Goal: Information Seeking & Learning: Learn about a topic

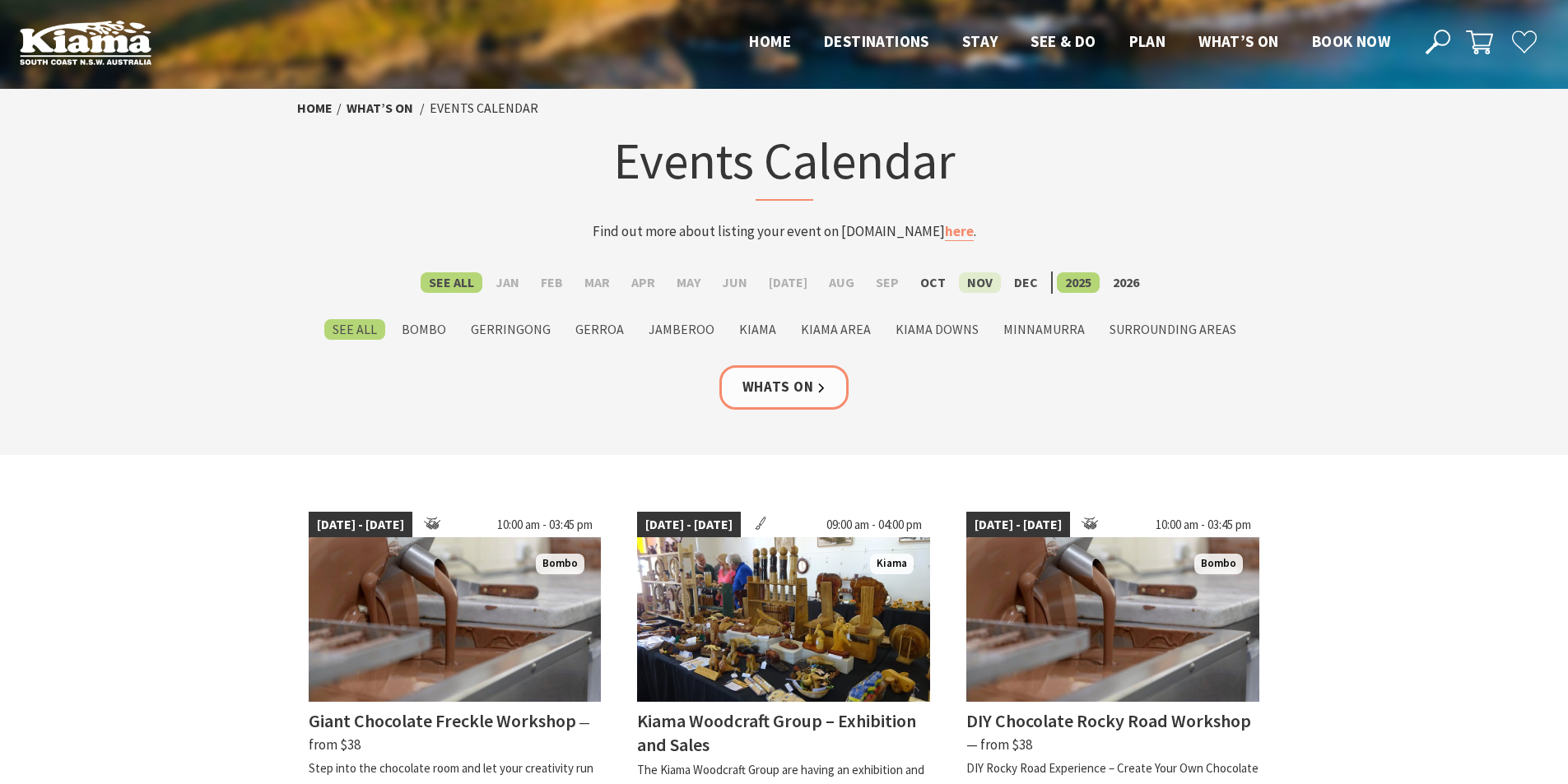
click at [967, 288] on label "Nov" at bounding box center [980, 282] width 42 height 21
click at [0, 0] on input "Nov" at bounding box center [0, 0] width 0 height 0
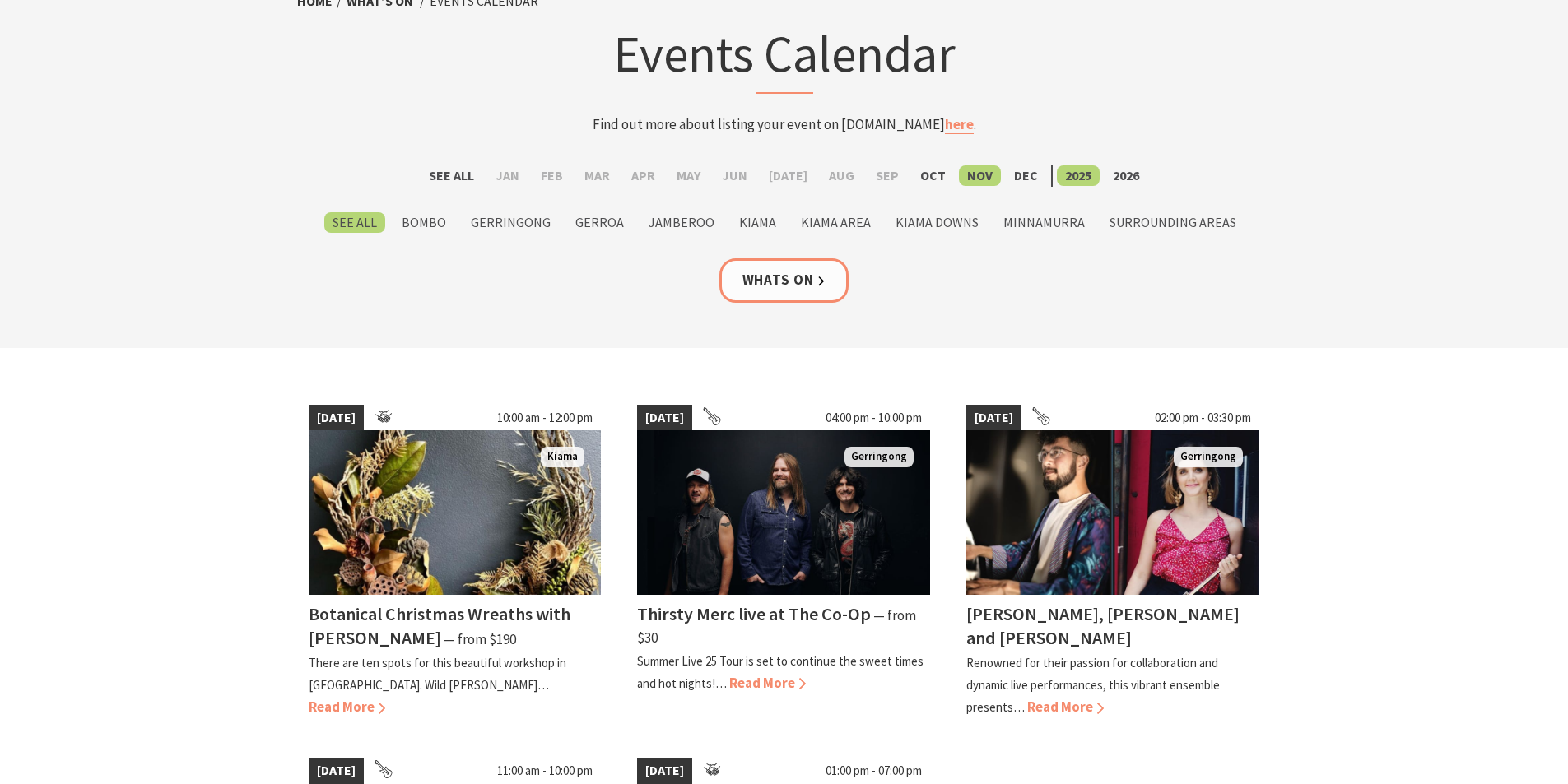
scroll to position [109, 0]
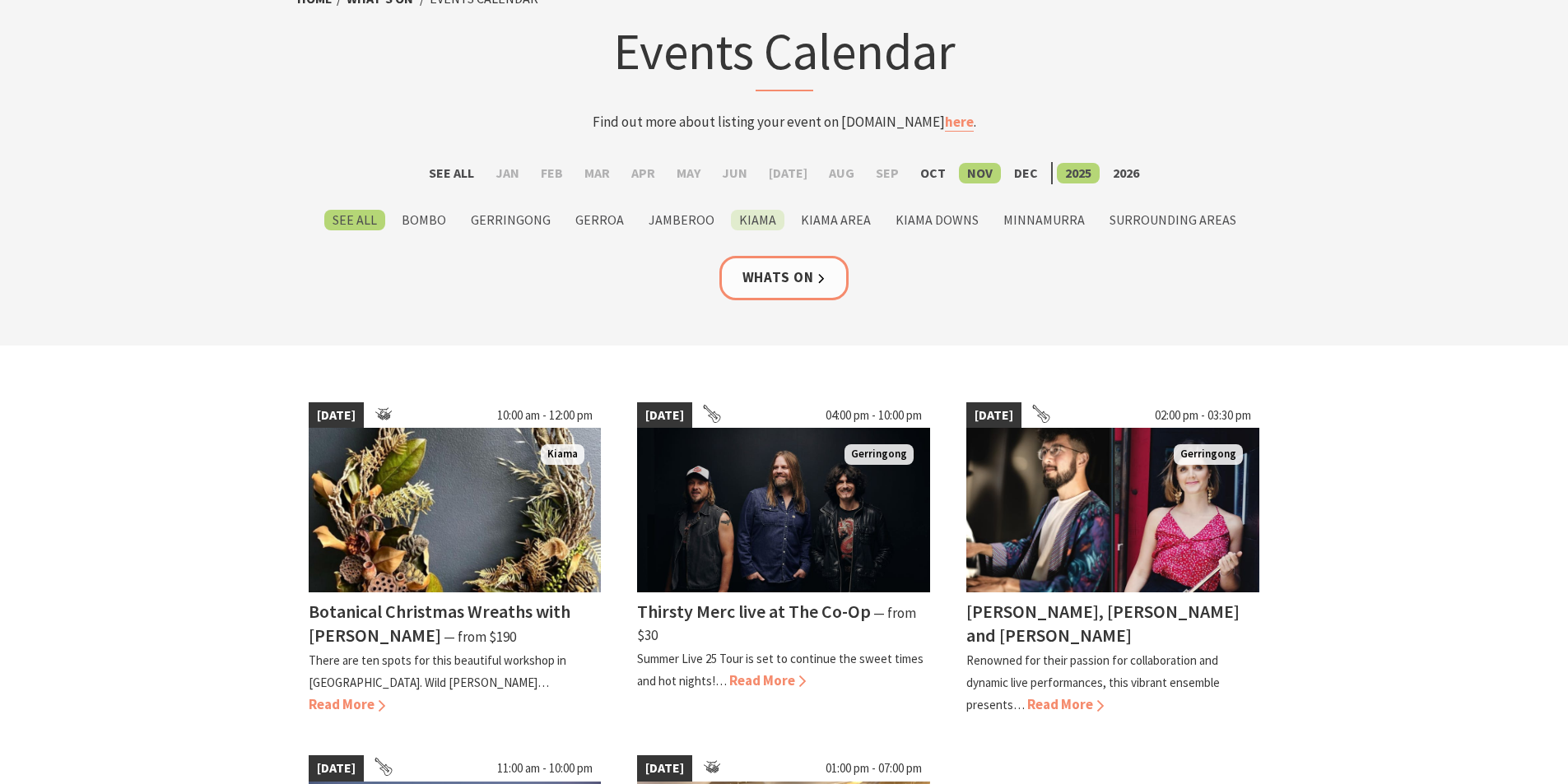
click at [753, 225] on label "Kiama" at bounding box center [758, 220] width 54 height 21
click at [0, 0] on input "Kiama" at bounding box center [0, 0] width 0 height 0
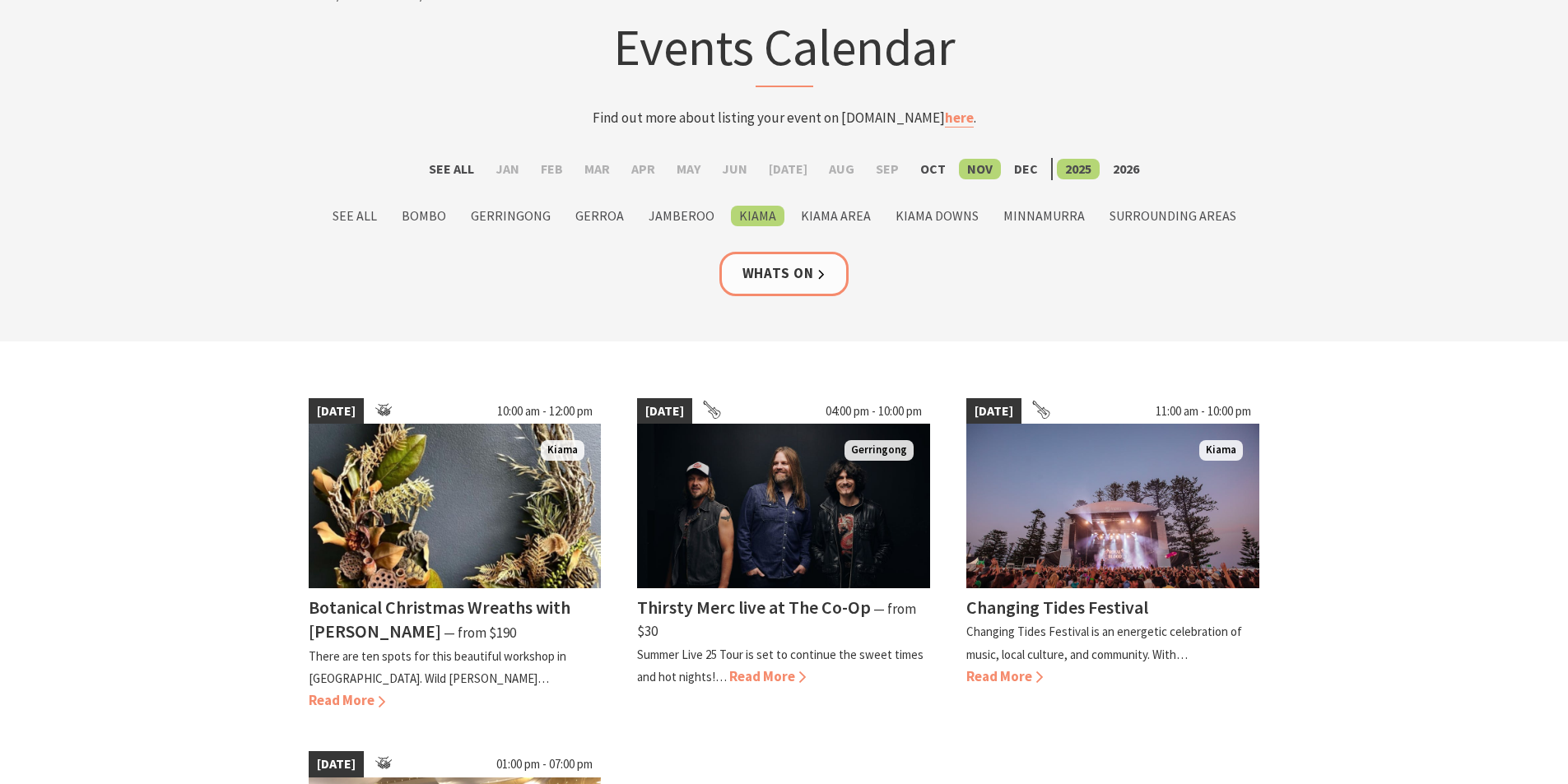
scroll to position [109, 0]
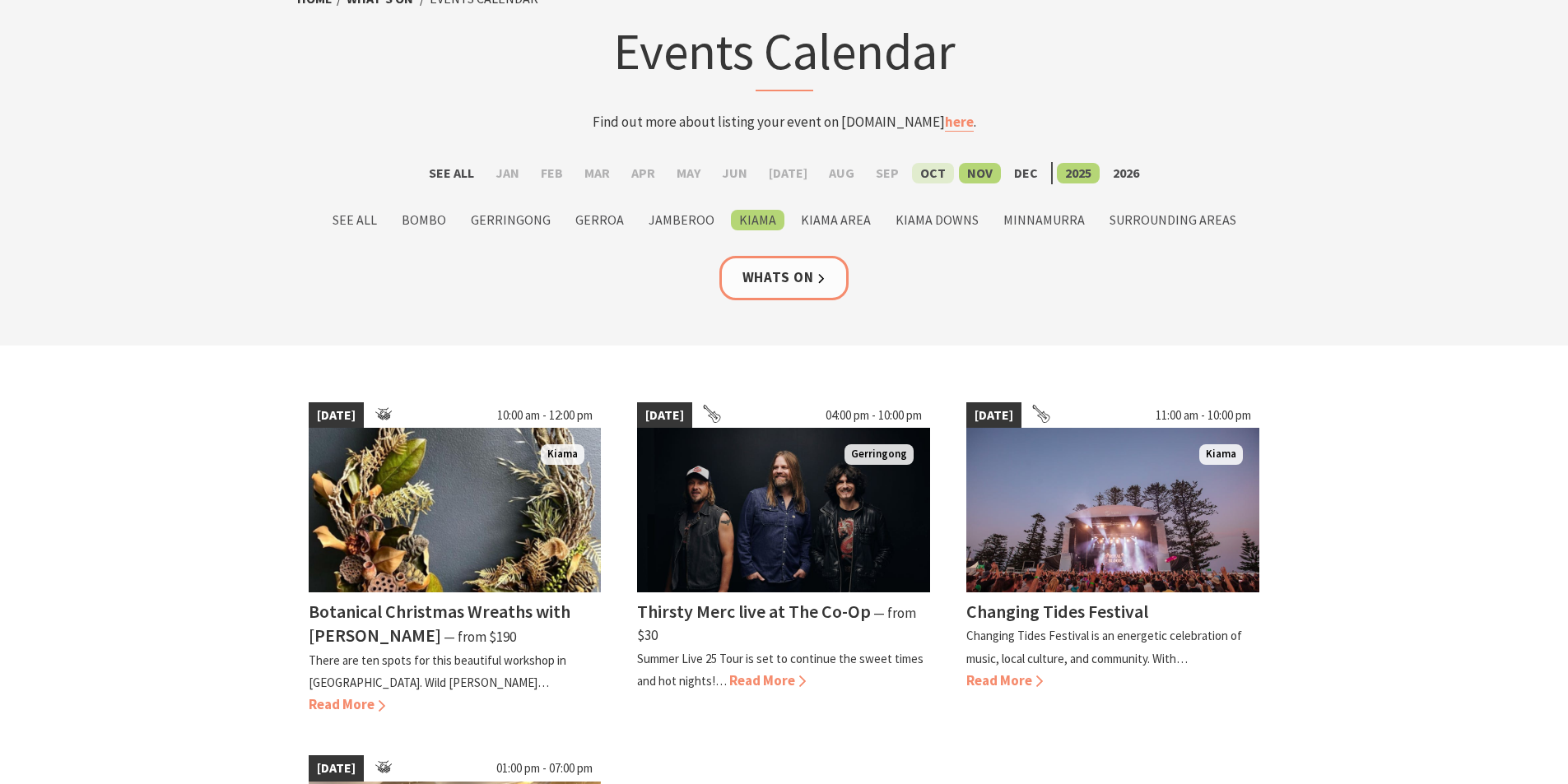
click at [919, 166] on label "Oct" at bounding box center [933, 173] width 42 height 21
click at [0, 0] on input "Oct" at bounding box center [0, 0] width 0 height 0
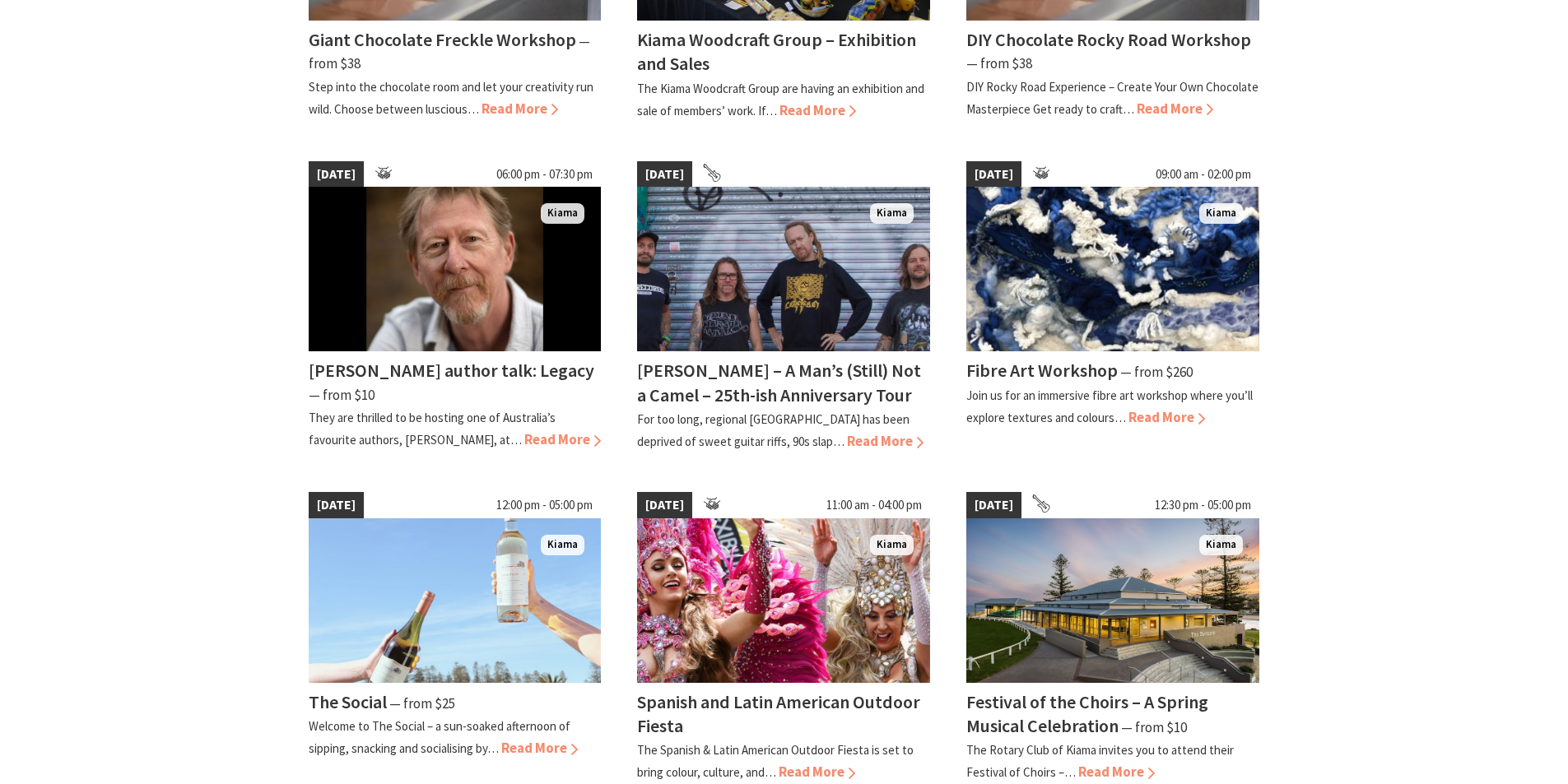
scroll to position [659, 0]
